Goal: Book appointment/travel/reservation

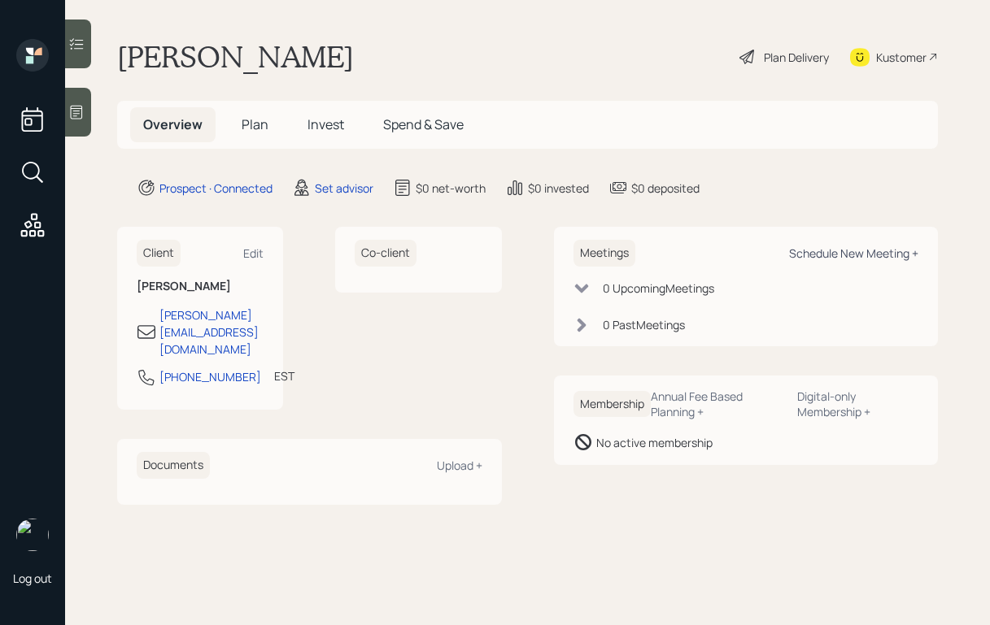
click at [816, 254] on div "Schedule New Meeting +" at bounding box center [853, 253] width 129 height 15
select select "round-[PERSON_NAME]"
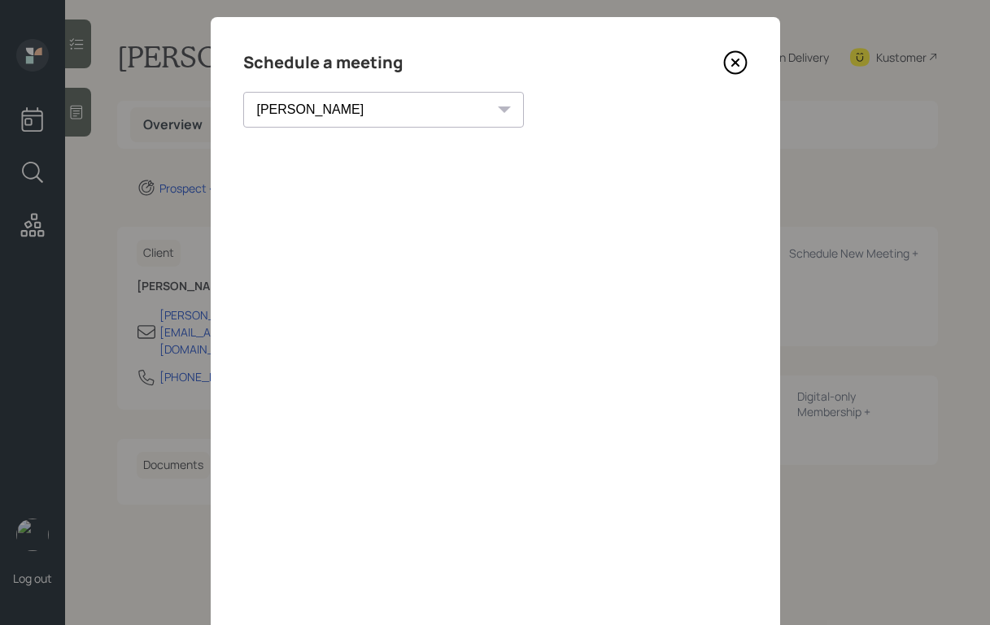
scroll to position [2, 0]
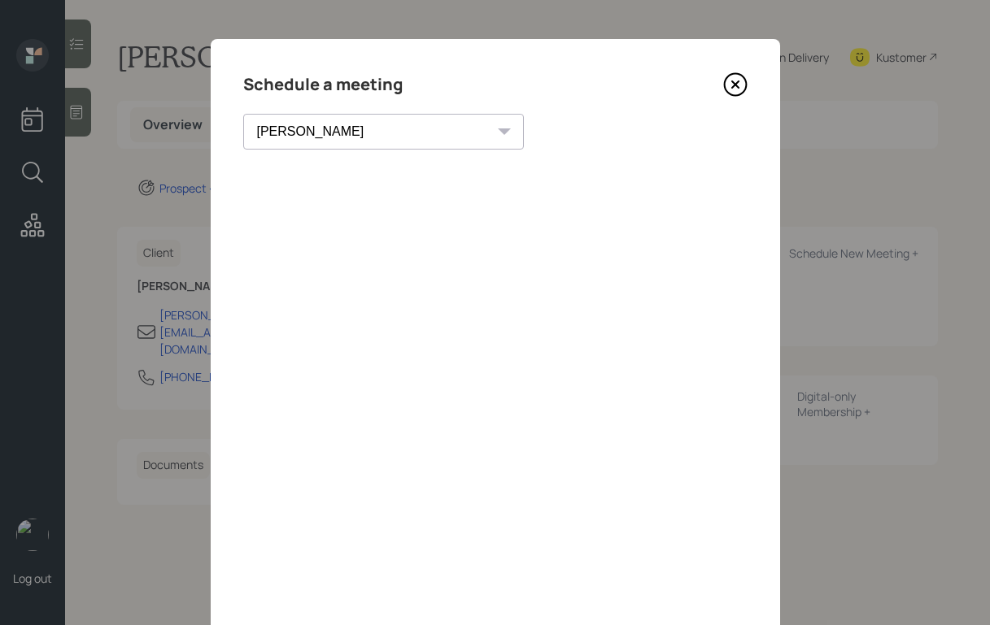
click at [734, 86] on icon at bounding box center [735, 84] width 24 height 24
